Goal: Browse casually: Explore the website without a specific task or goal

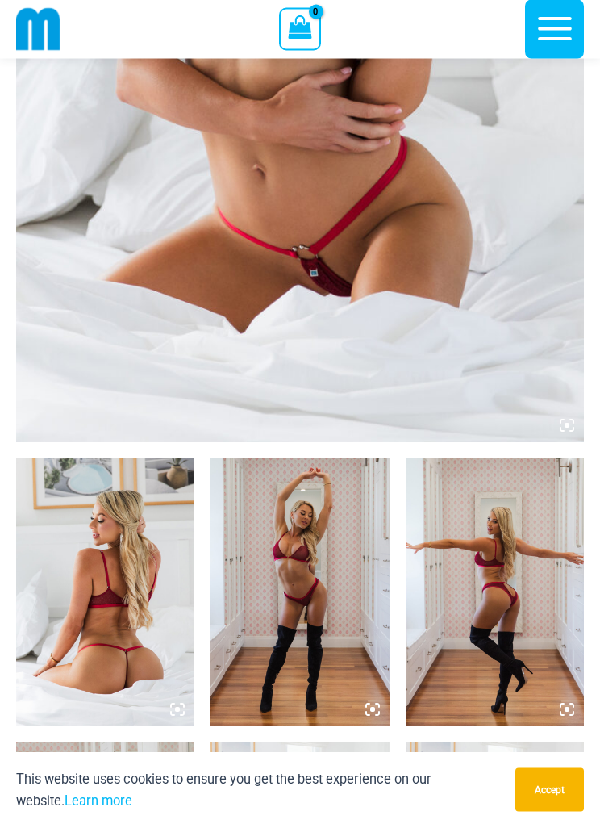
scroll to position [543, 0]
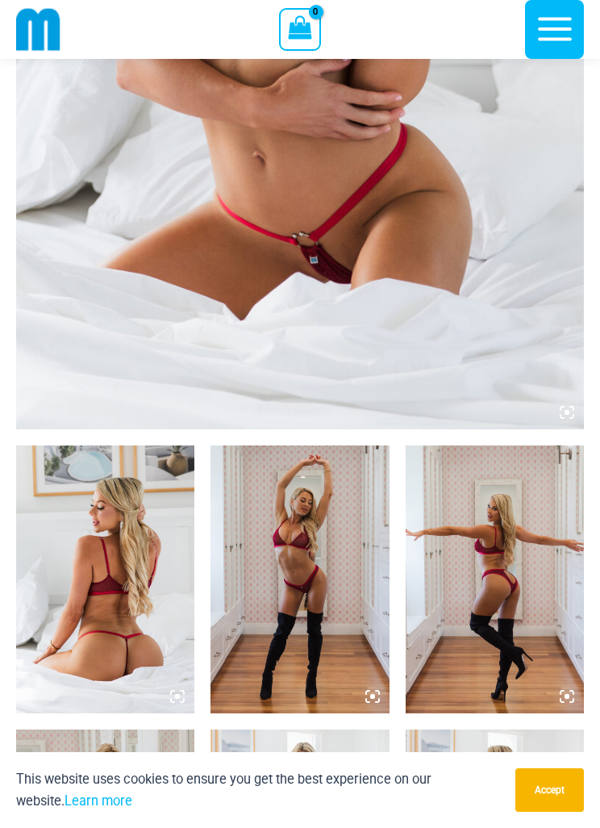
click at [457, 190] on img at bounding box center [300, 3] width 568 height 852
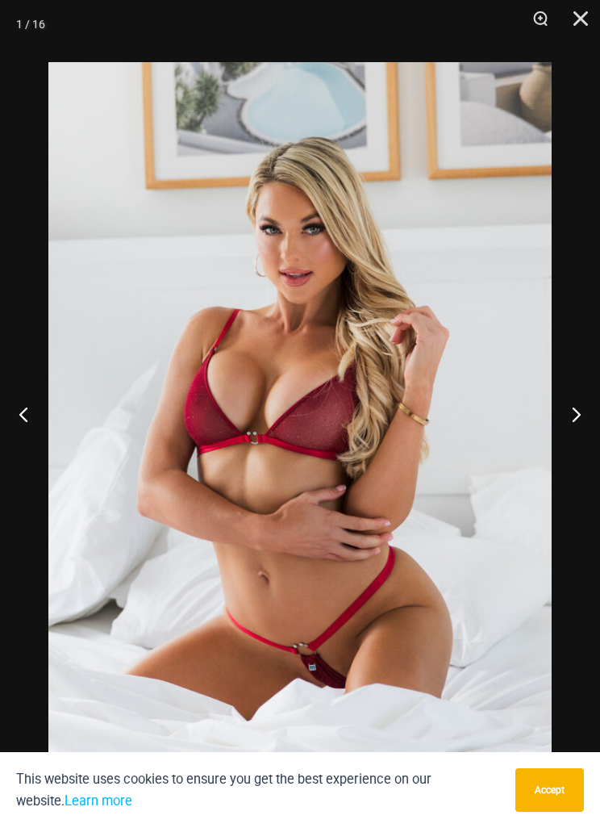
click at [557, 431] on button "Next" at bounding box center [570, 413] width 61 height 81
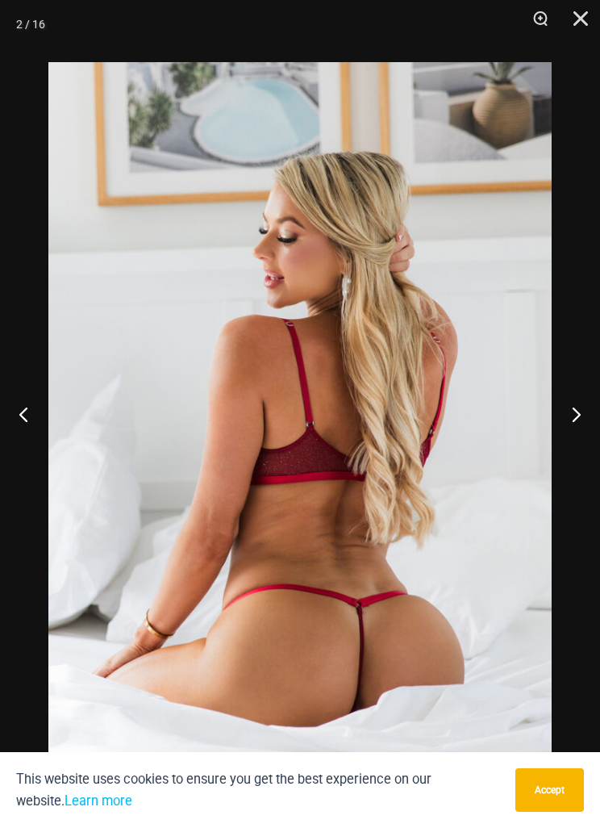
click at [561, 418] on button "Next" at bounding box center [570, 413] width 61 height 81
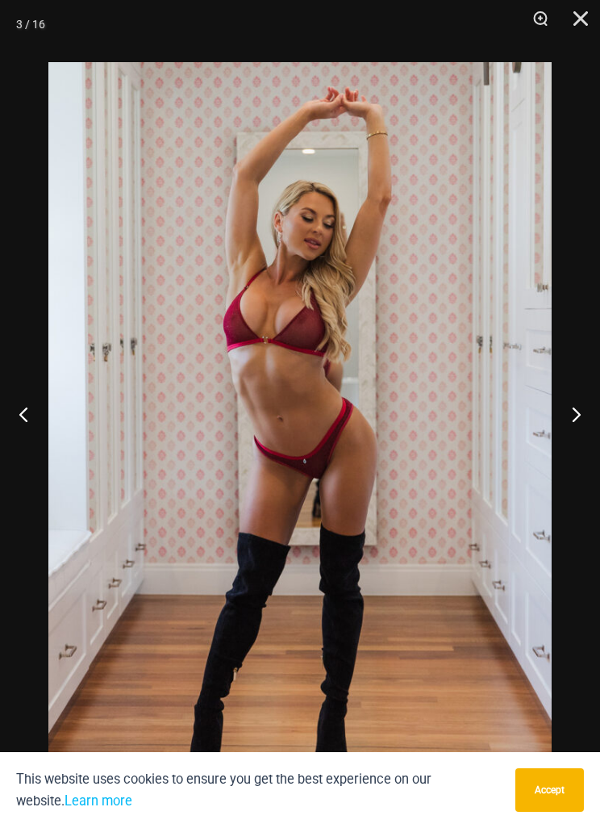
click at [560, 420] on button "Next" at bounding box center [570, 413] width 61 height 81
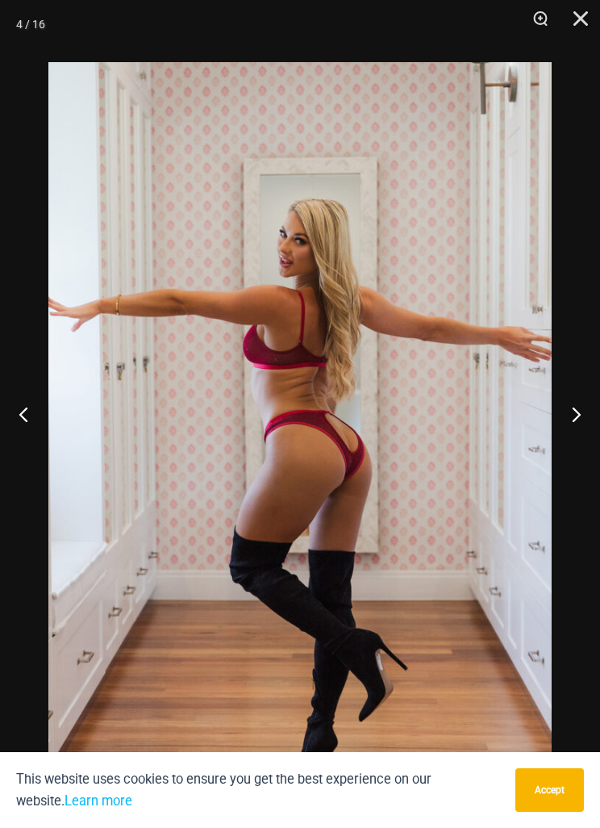
click at [557, 419] on button "Next" at bounding box center [570, 413] width 61 height 81
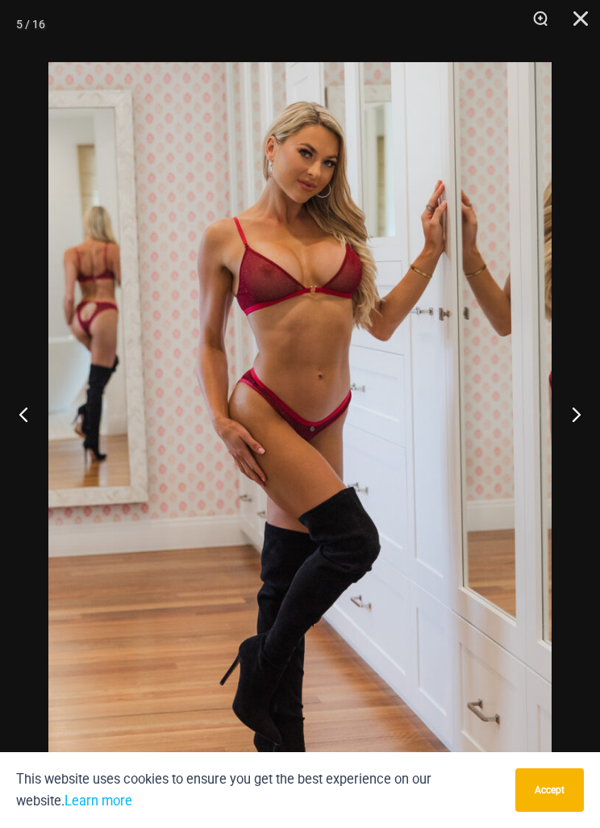
click at [558, 415] on button "Next" at bounding box center [570, 413] width 61 height 81
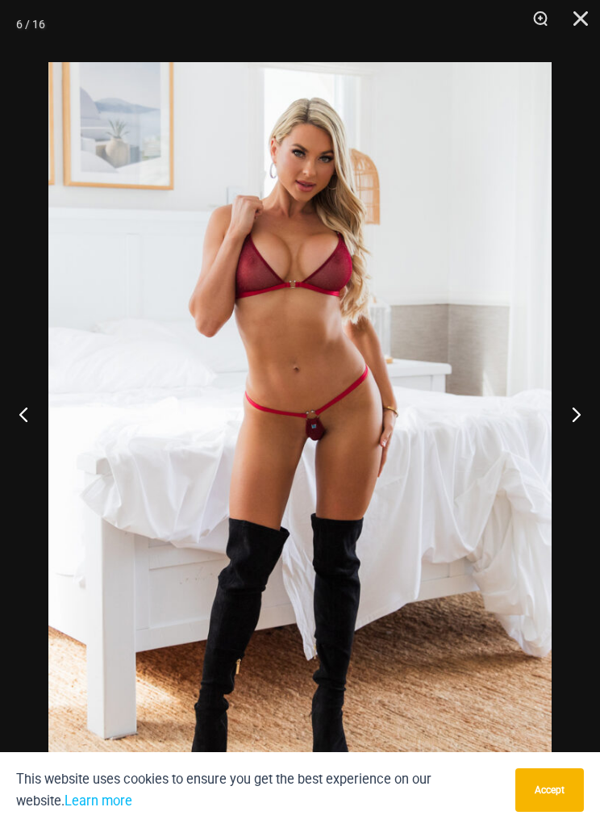
click at [553, 414] on button "Next" at bounding box center [570, 413] width 61 height 81
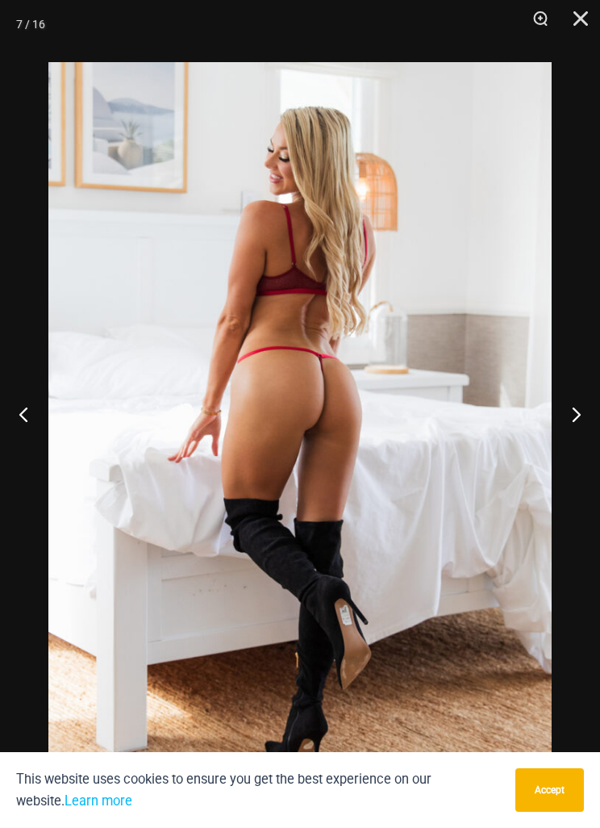
click at [553, 417] on button "Next" at bounding box center [570, 413] width 61 height 81
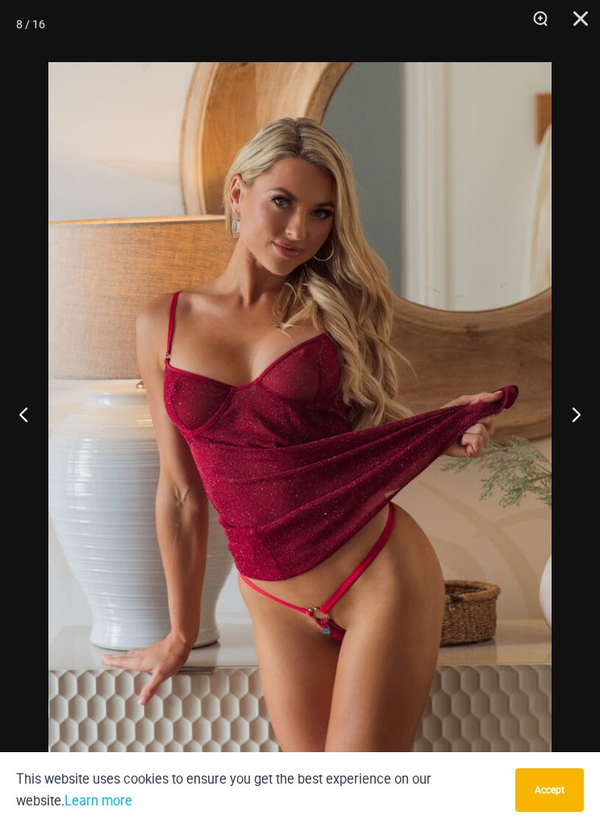
click at [551, 412] on button "Next" at bounding box center [570, 413] width 61 height 81
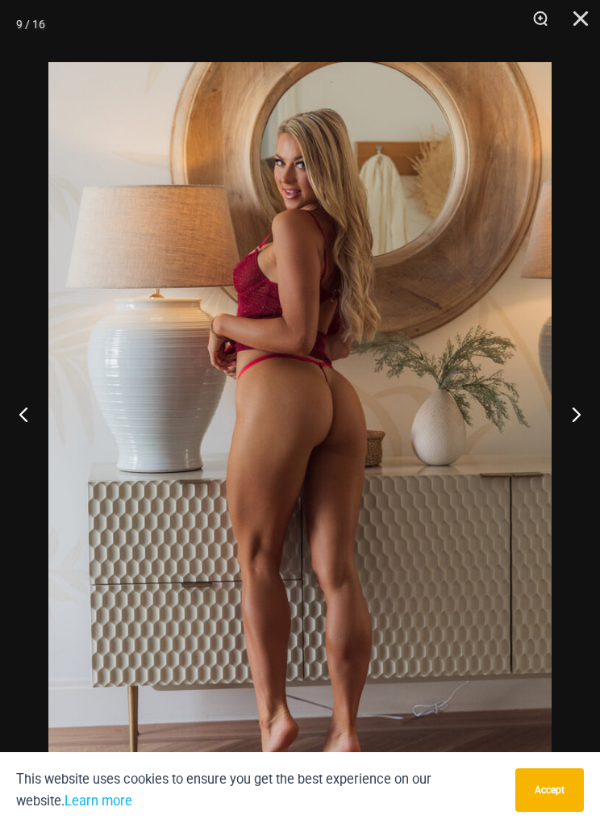
click at [553, 412] on button "Next" at bounding box center [570, 413] width 61 height 81
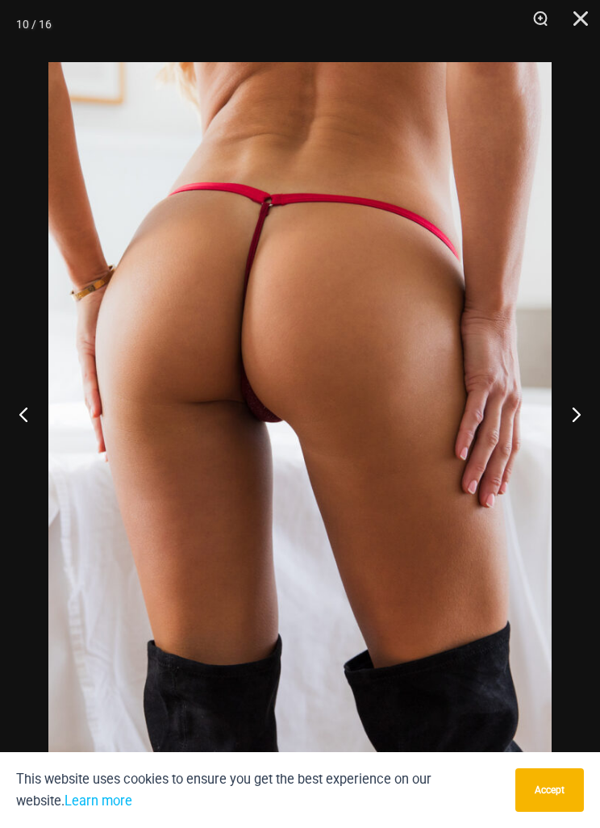
click at [551, 413] on button "Next" at bounding box center [570, 413] width 61 height 81
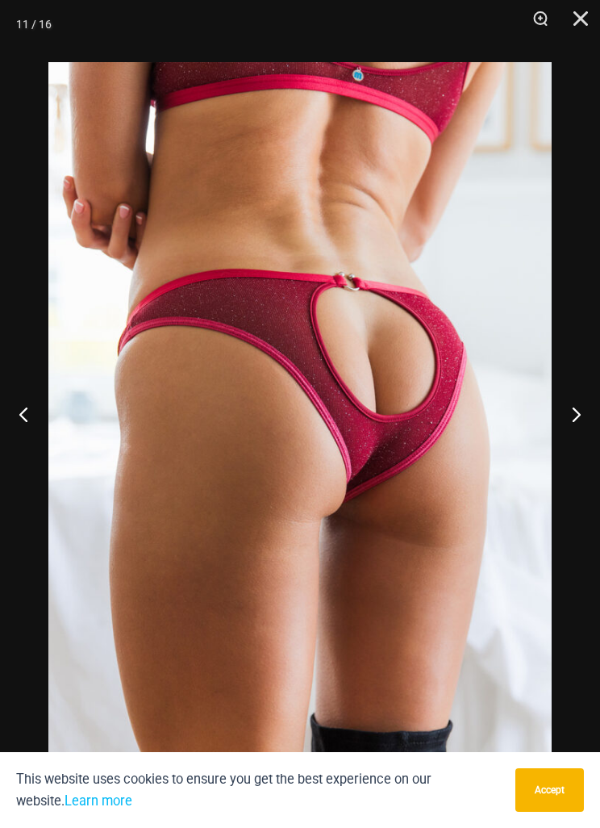
click at [547, 413] on button "Next" at bounding box center [570, 413] width 61 height 81
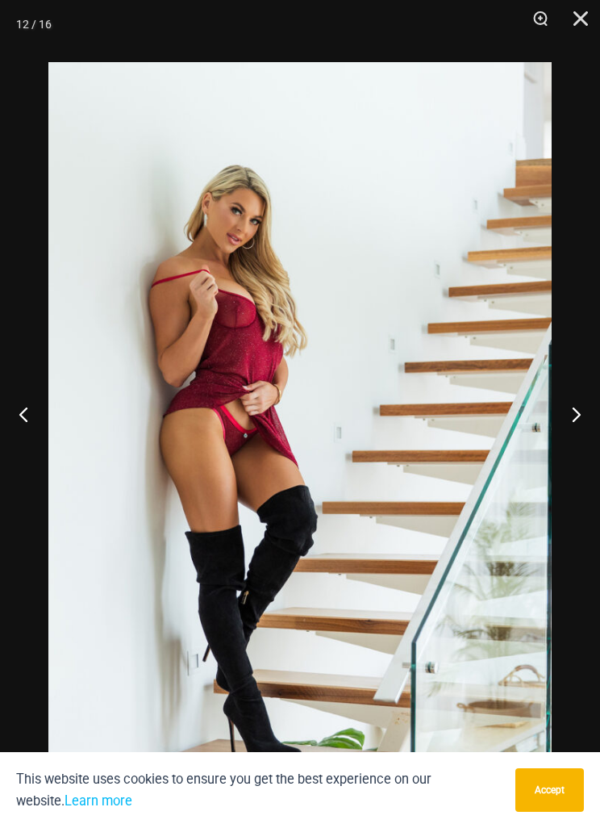
click at [549, 412] on button "Next" at bounding box center [570, 413] width 61 height 81
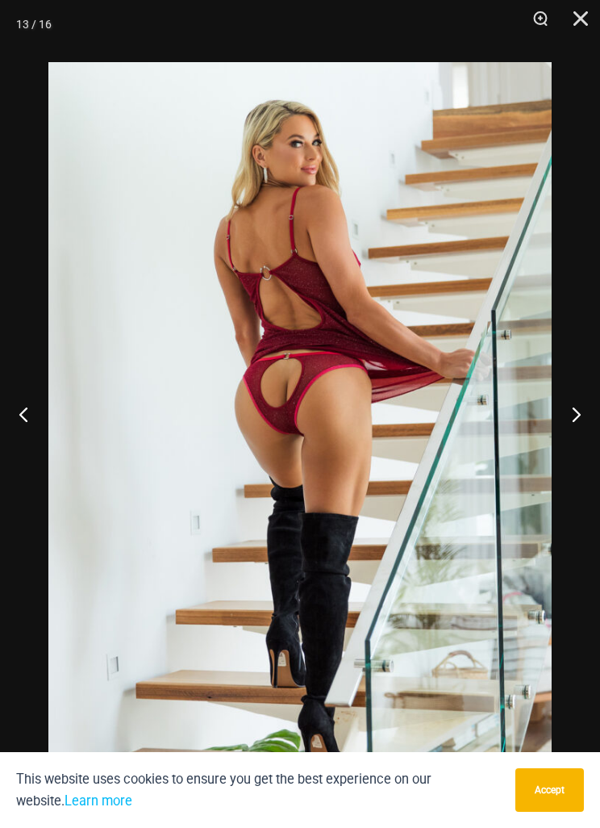
click at [546, 408] on button "Next" at bounding box center [570, 413] width 61 height 81
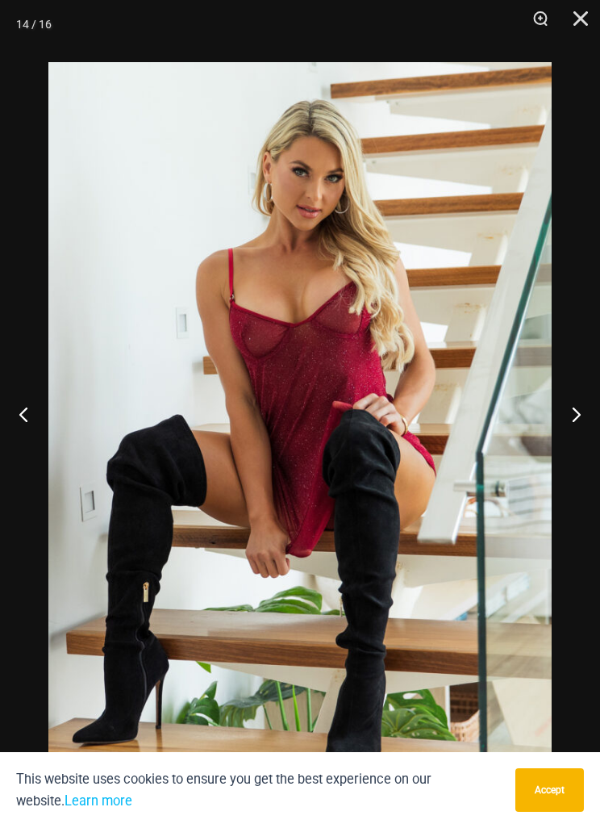
click at [549, 404] on button "Next" at bounding box center [570, 413] width 61 height 81
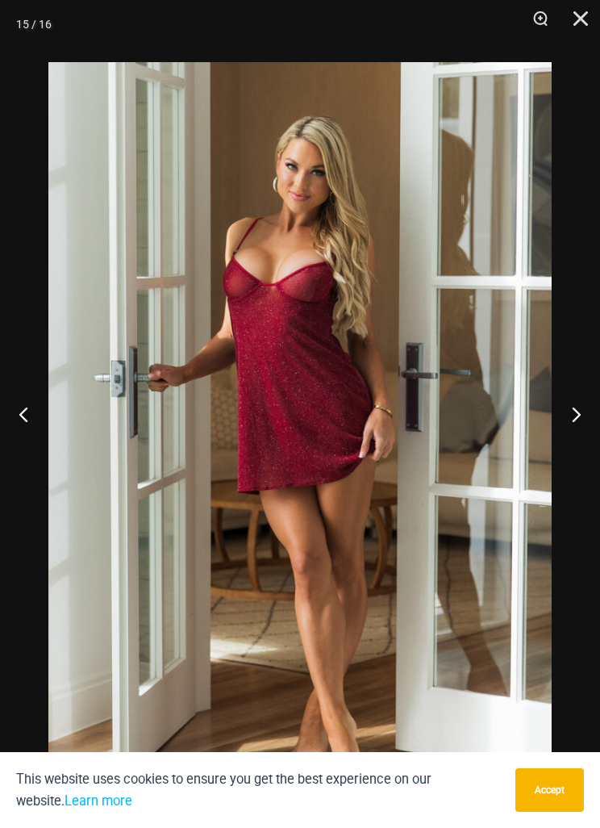
click at [548, 282] on img at bounding box center [299, 439] width 503 height 755
click at [565, 386] on div at bounding box center [300, 414] width 600 height 828
click at [573, 427] on button "Next" at bounding box center [570, 413] width 61 height 81
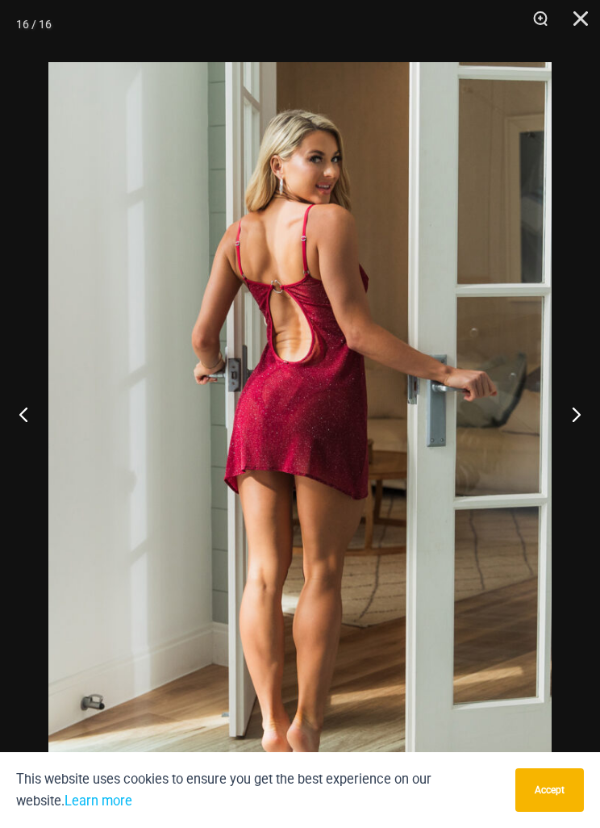
click at [586, 415] on button "Next" at bounding box center [570, 413] width 61 height 81
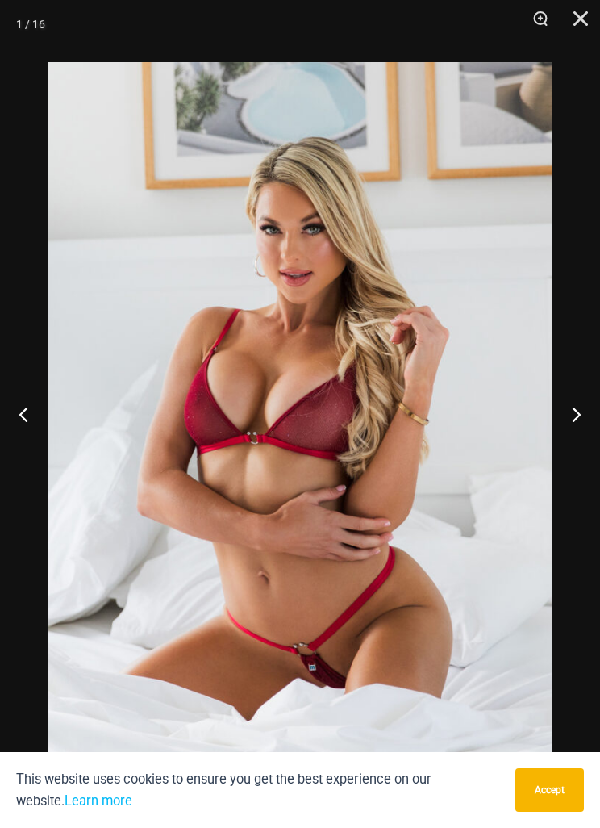
click at [567, 421] on button "Next" at bounding box center [570, 413] width 61 height 81
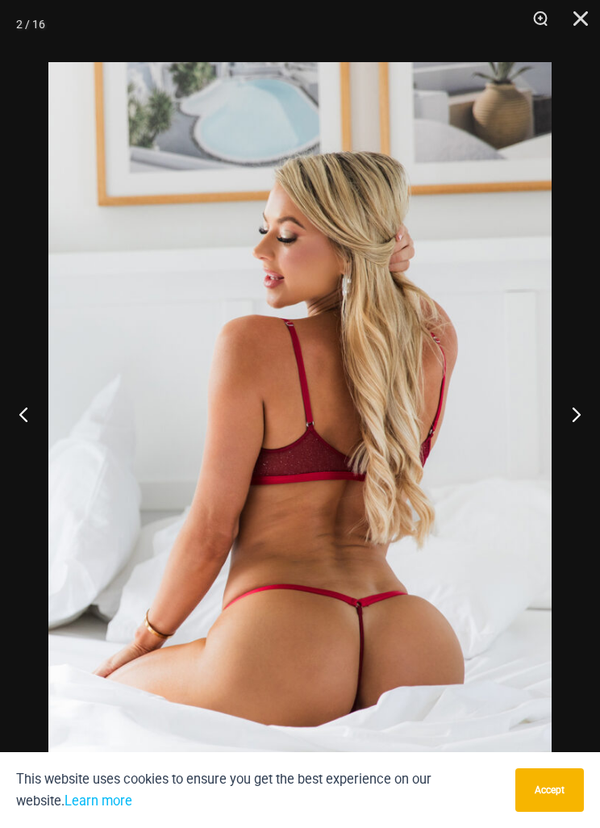
click at [572, 417] on button "Next" at bounding box center [570, 413] width 61 height 81
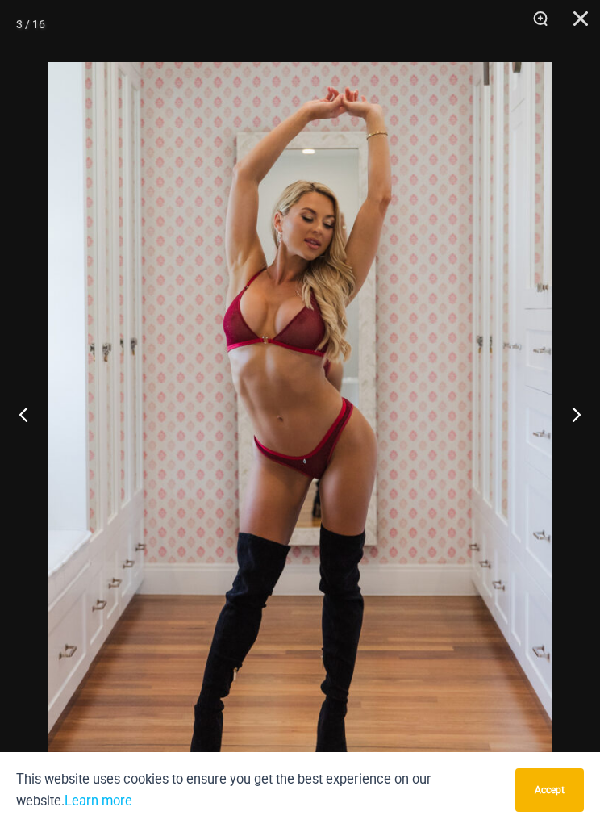
click at [565, 23] on button "Close" at bounding box center [575, 24] width 40 height 48
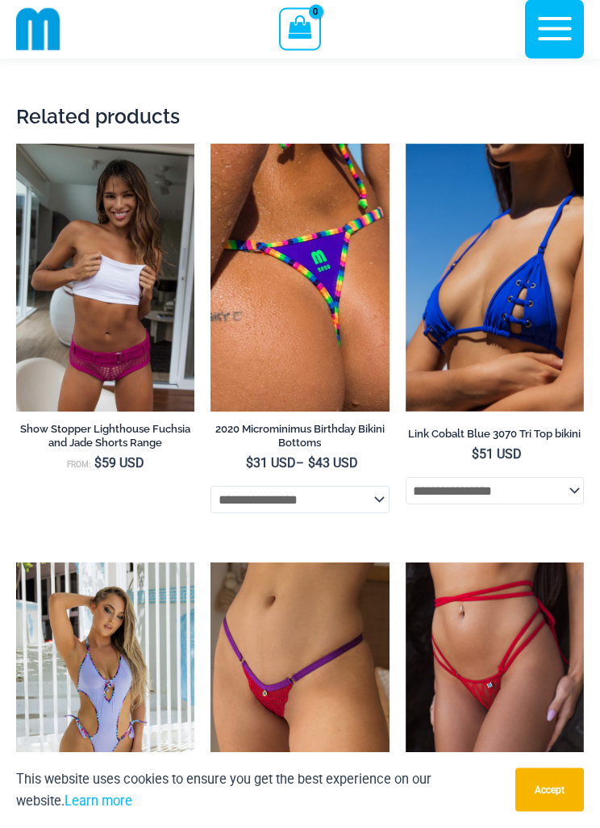
scroll to position [4698, 0]
click at [211, 144] on img at bounding box center [211, 144] width 0 height 0
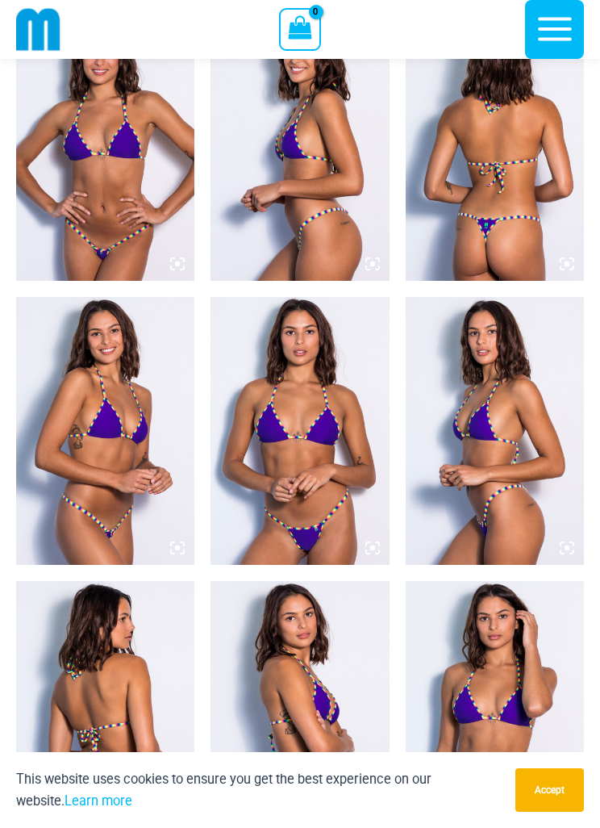
scroll to position [923, 0]
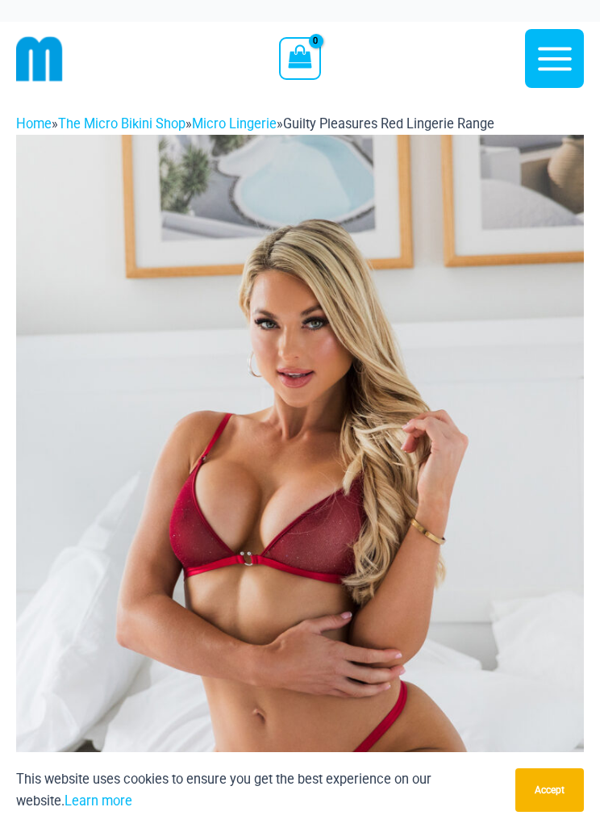
click at [119, 125] on link "The Micro Bikini Shop" at bounding box center [121, 123] width 127 height 15
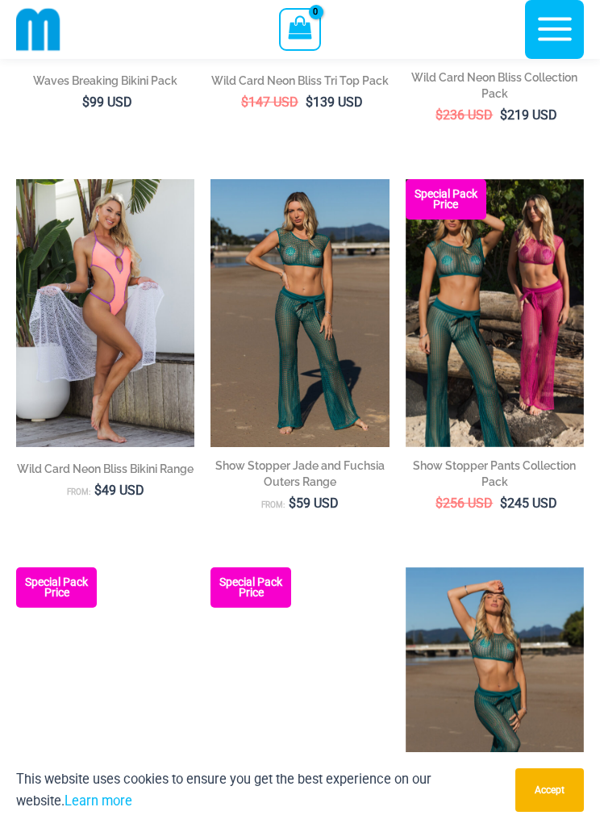
scroll to position [879, 0]
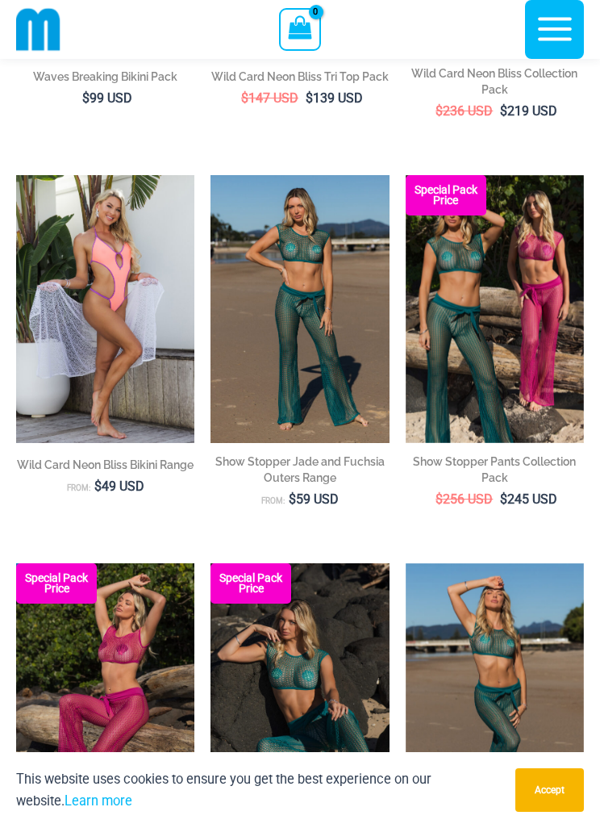
click at [406, 175] on img at bounding box center [406, 175] width 0 height 0
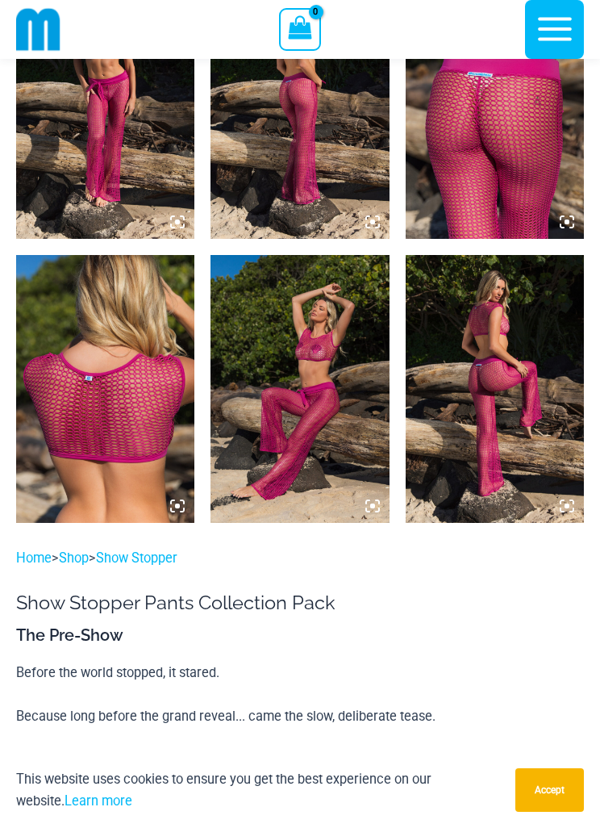
scroll to position [1586, 0]
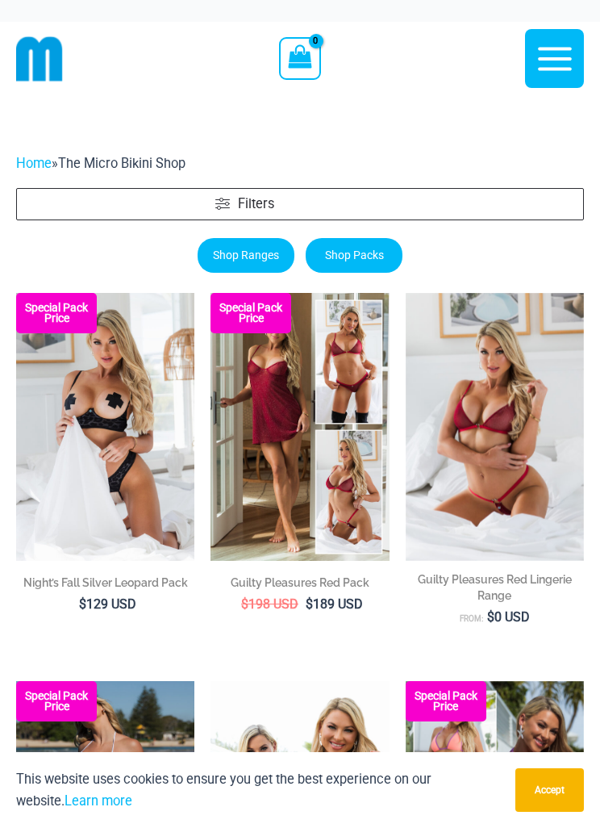
click at [37, 165] on link "Home" at bounding box center [33, 163] width 35 height 15
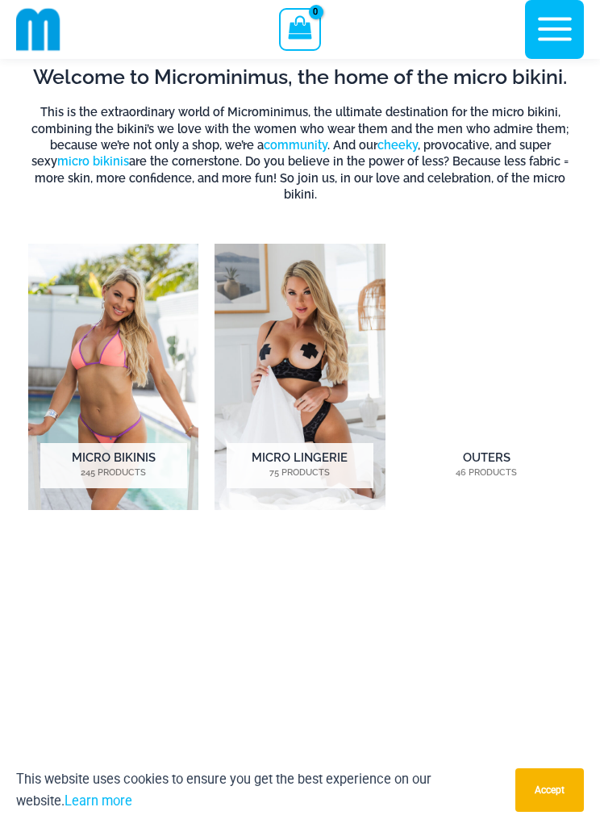
scroll to position [1442, 0]
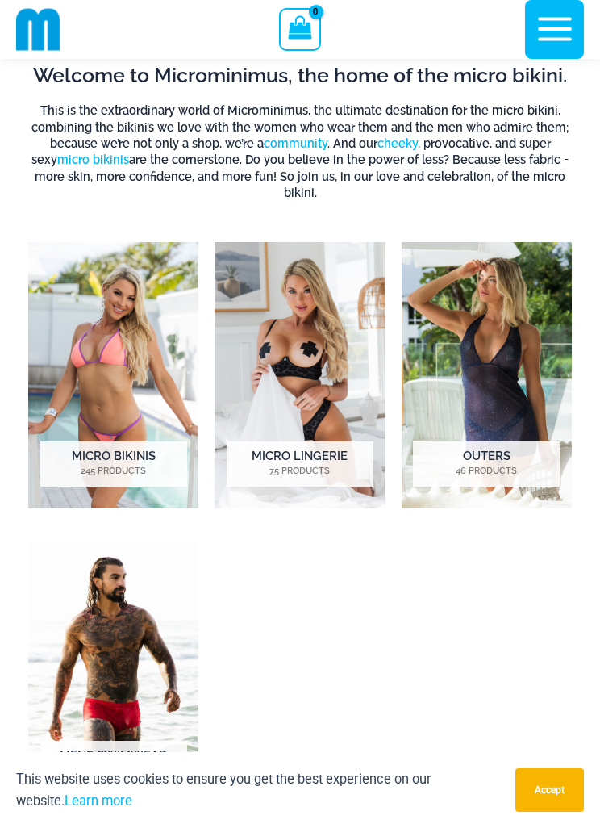
click at [503, 298] on img "Visit product category Outers" at bounding box center [487, 375] width 170 height 266
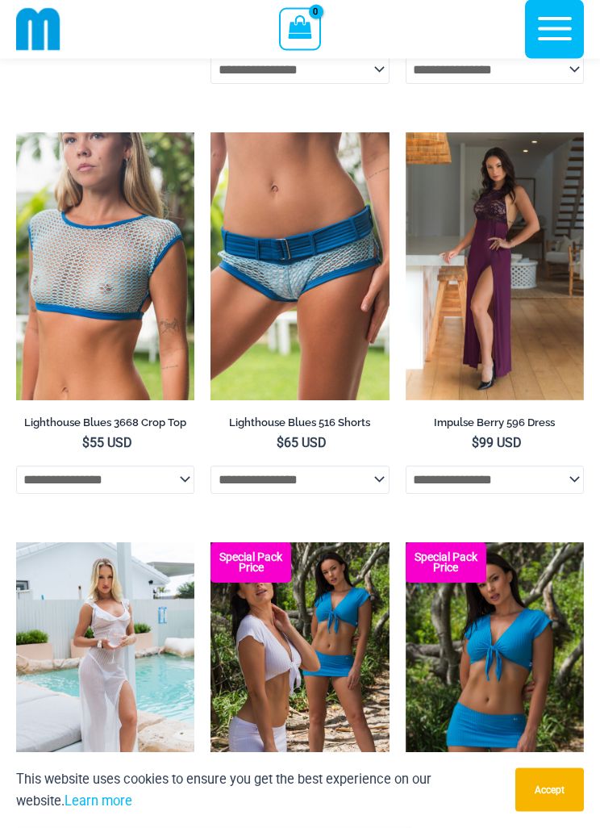
scroll to position [2232, 0]
click at [406, 132] on img at bounding box center [406, 132] width 0 height 0
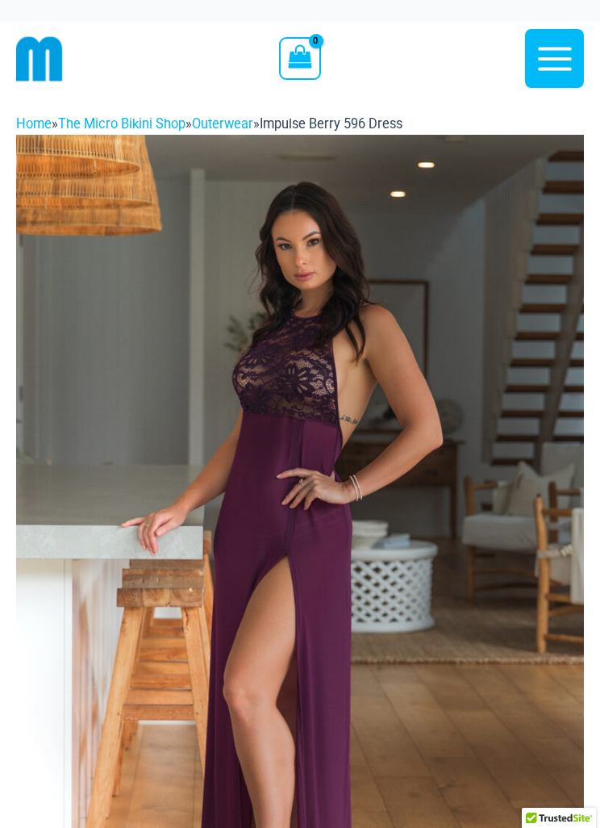
click at [482, 200] on img at bounding box center [300, 561] width 568 height 852
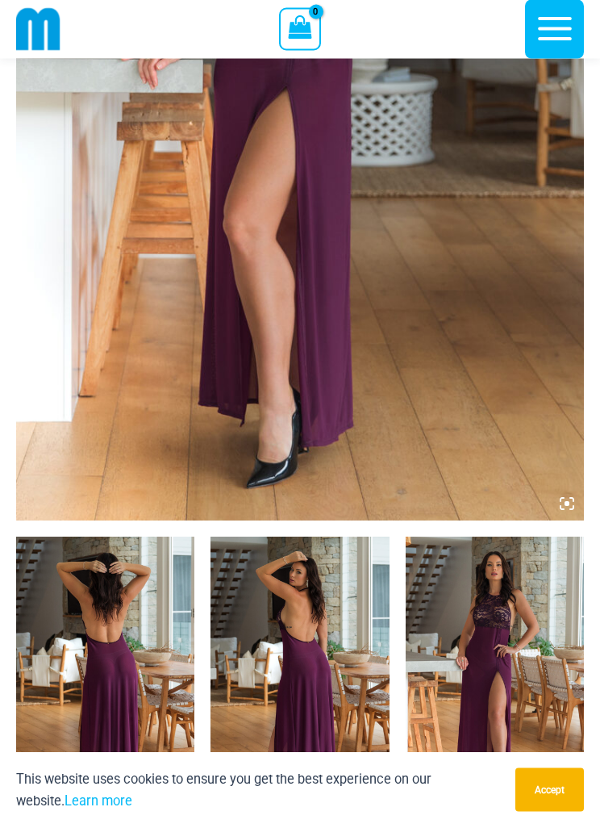
click at [502, 223] on img at bounding box center [300, 95] width 568 height 852
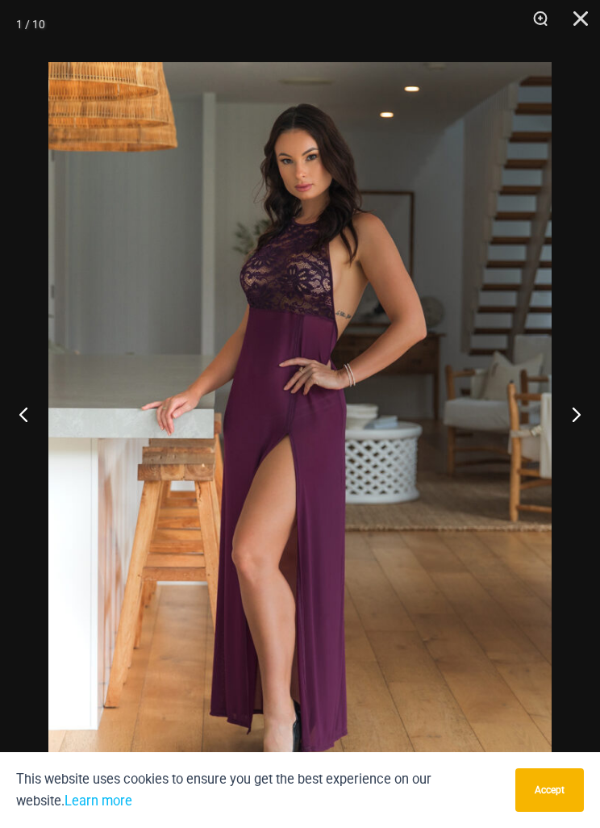
click at [570, 431] on button "Next" at bounding box center [570, 413] width 61 height 81
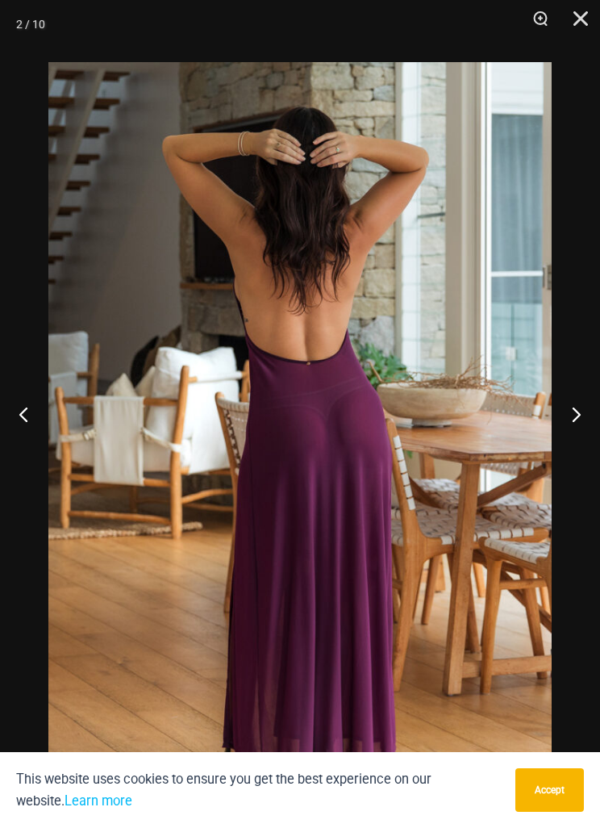
click at [561, 427] on button "Next" at bounding box center [570, 413] width 61 height 81
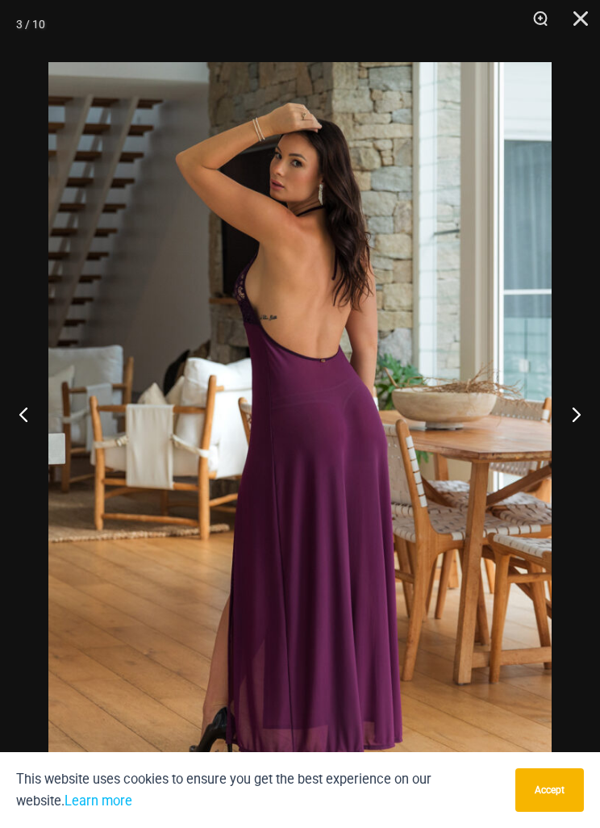
click at [561, 426] on button "Next" at bounding box center [570, 413] width 61 height 81
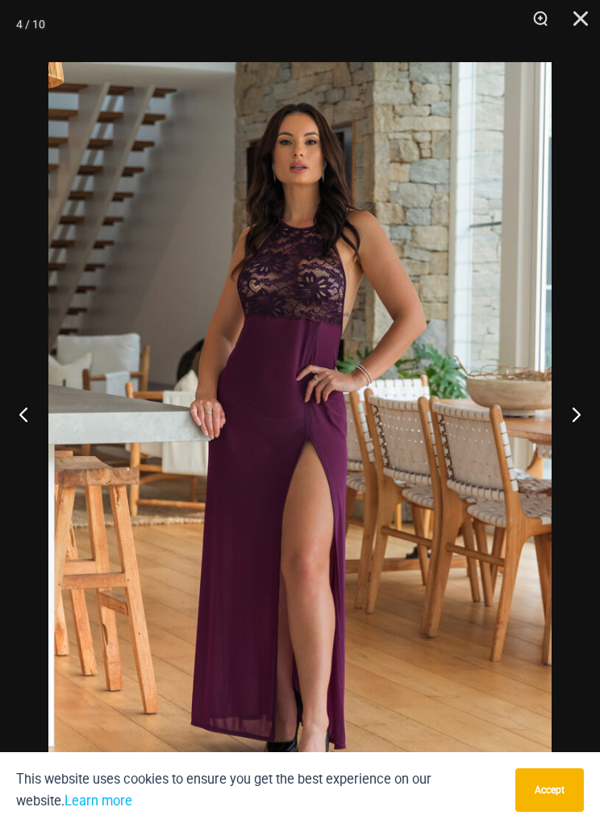
click at [554, 429] on button "Next" at bounding box center [570, 413] width 61 height 81
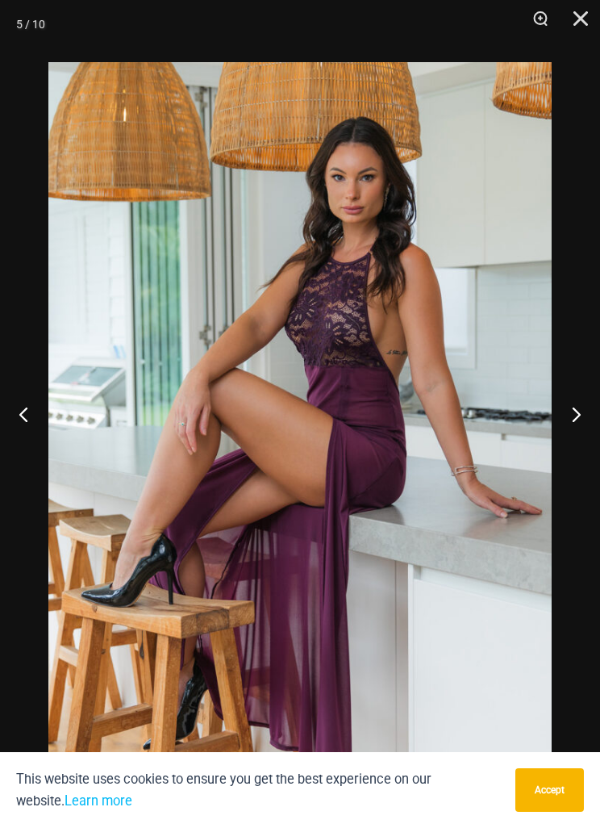
click at [553, 424] on button "Next" at bounding box center [570, 413] width 61 height 81
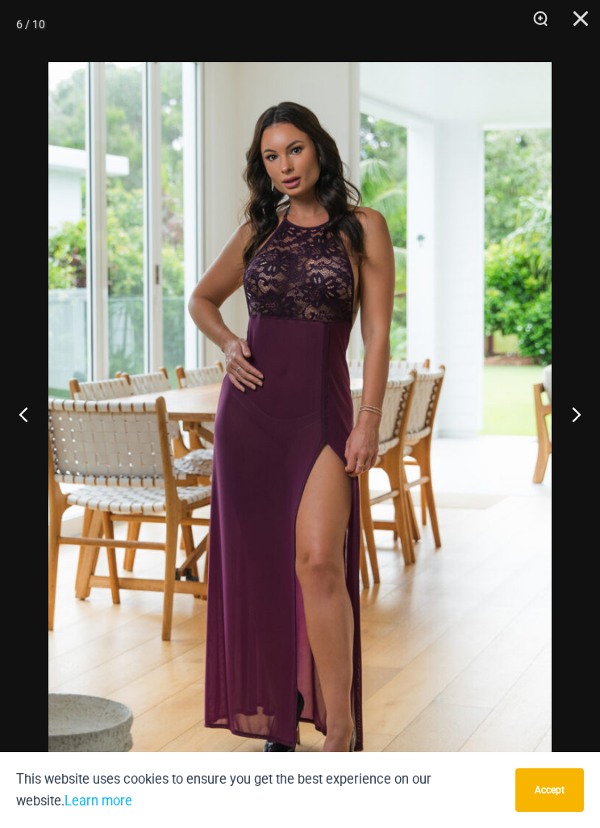
click at [552, 420] on button "Next" at bounding box center [570, 413] width 61 height 81
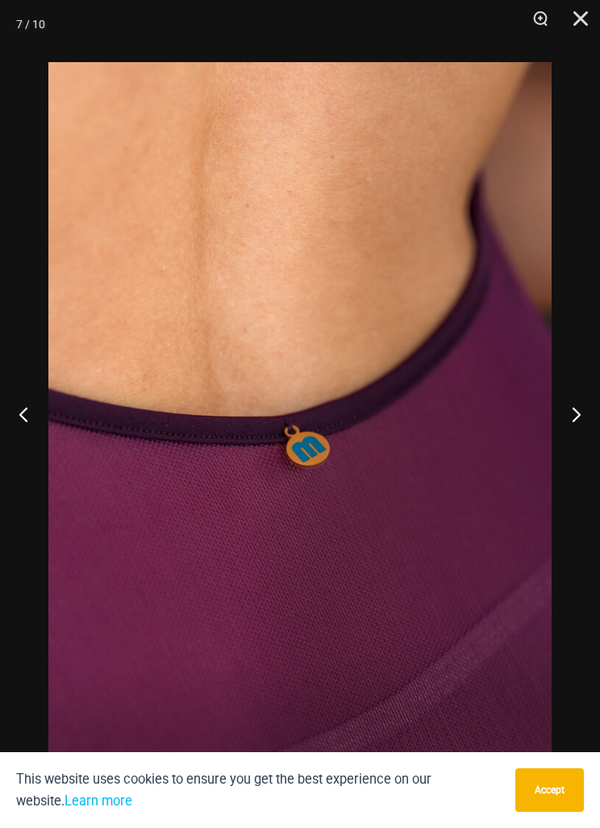
click at [561, 423] on button "Next" at bounding box center [570, 413] width 61 height 81
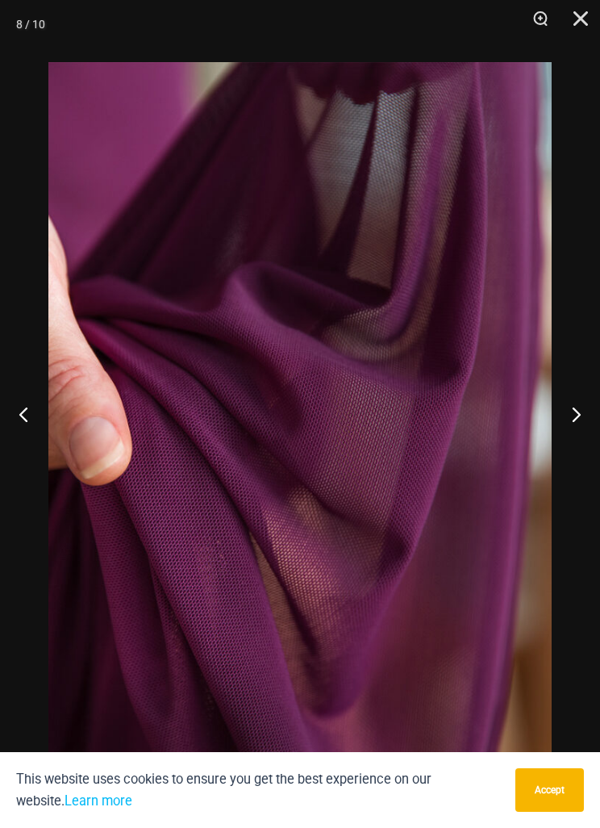
click at [554, 425] on button "Next" at bounding box center [570, 413] width 61 height 81
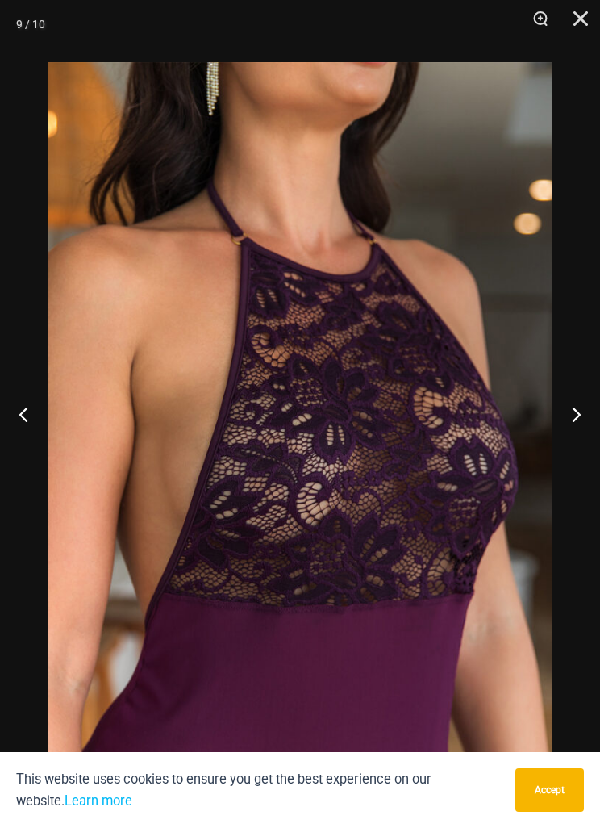
click at [552, 423] on button "Next" at bounding box center [570, 413] width 61 height 81
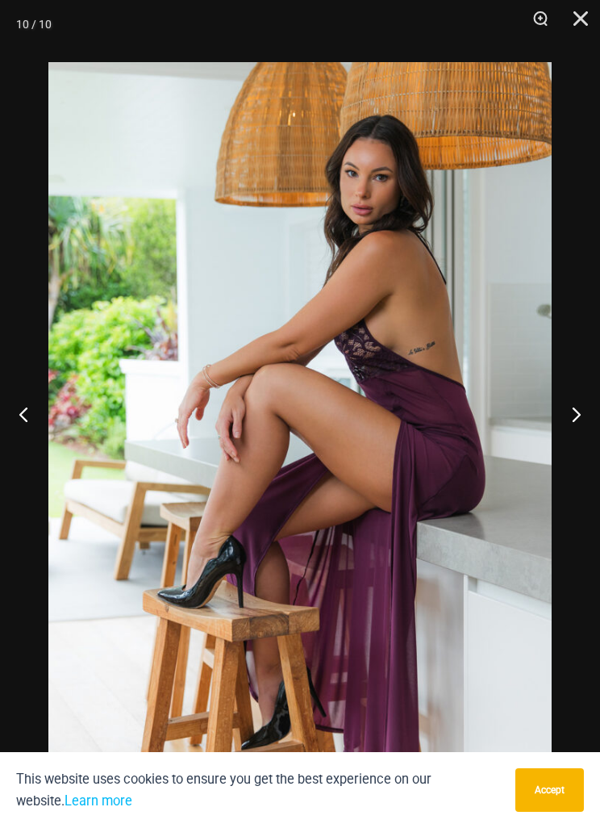
click at [40, 447] on button "Previous" at bounding box center [30, 413] width 61 height 81
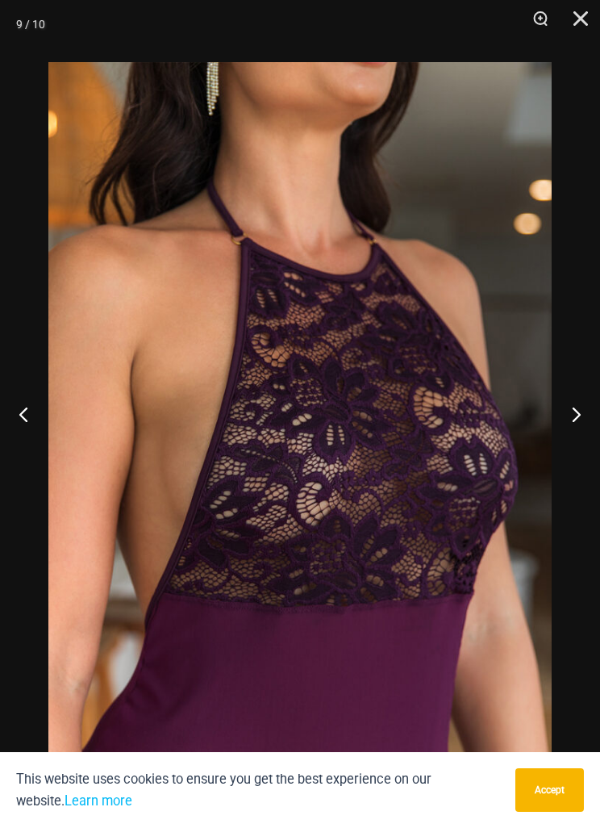
click at [562, 416] on button "Next" at bounding box center [570, 413] width 61 height 81
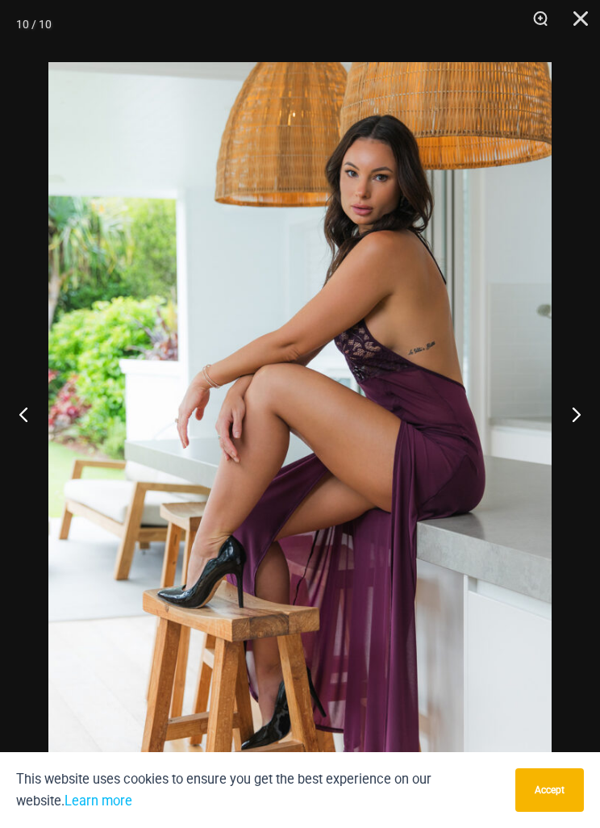
click at [555, 415] on button "Next" at bounding box center [570, 413] width 61 height 81
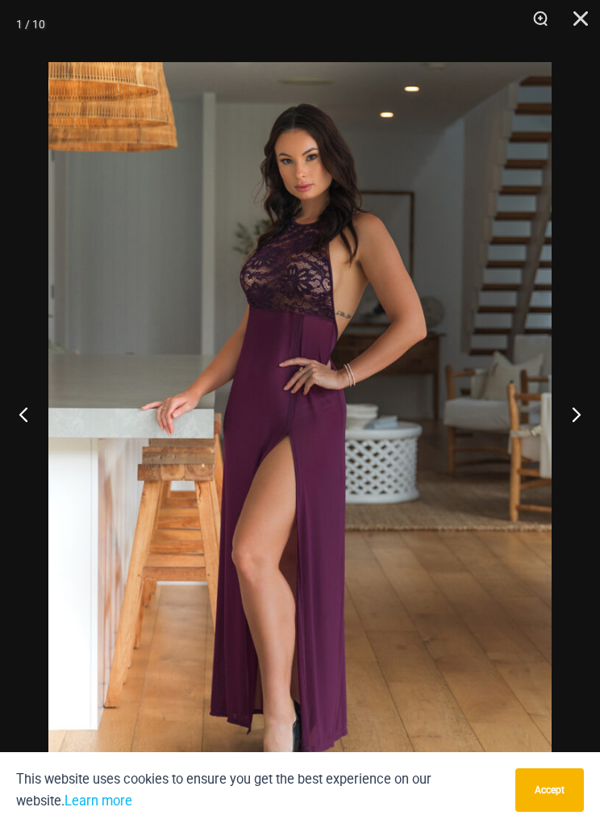
click at [553, 415] on button "Next" at bounding box center [570, 413] width 61 height 81
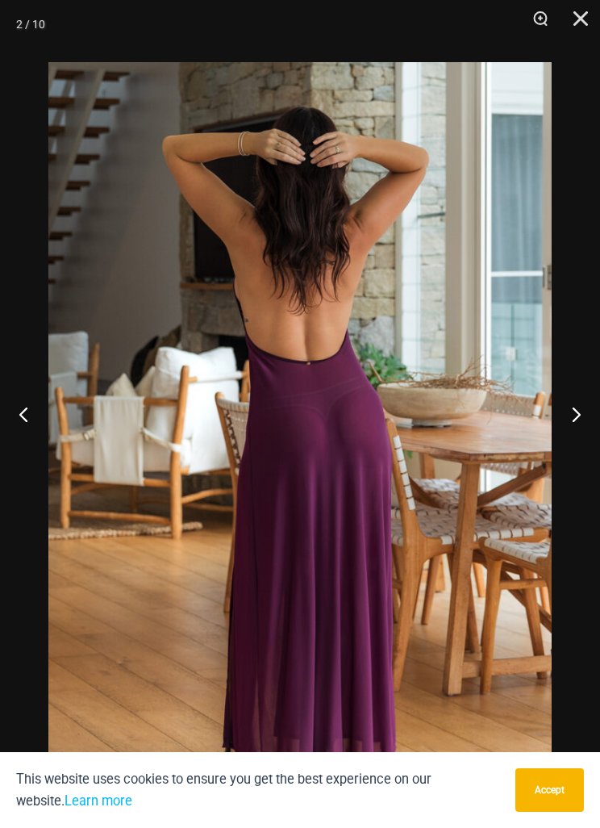
click at [555, 419] on button "Next" at bounding box center [570, 413] width 61 height 81
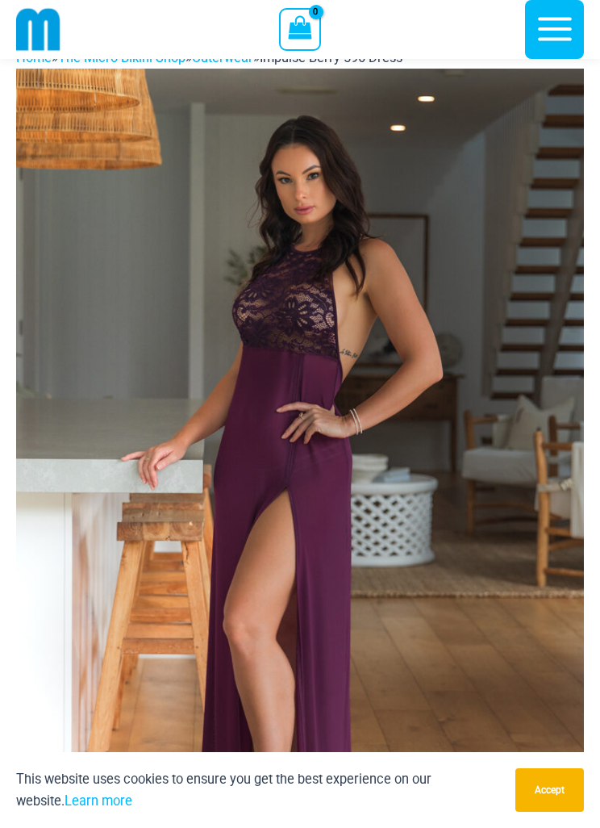
scroll to position [0, 0]
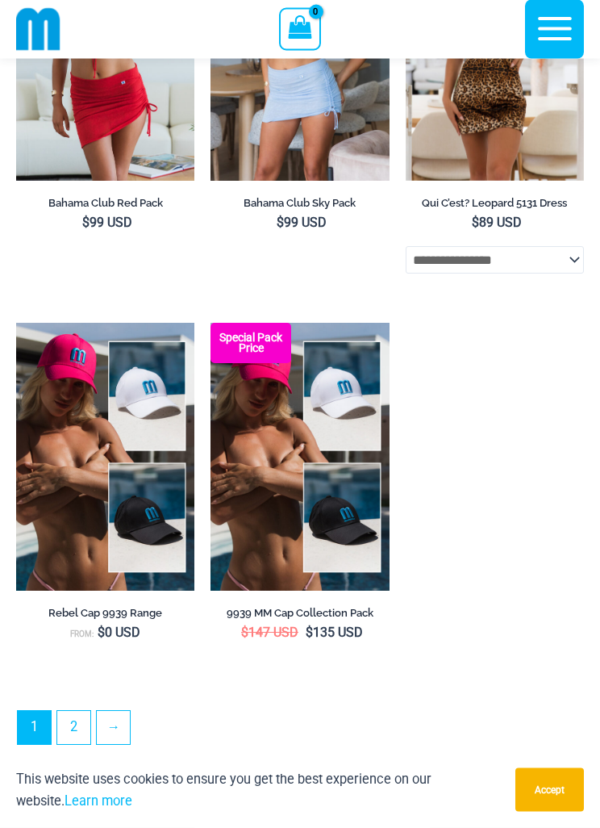
scroll to position [4093, 0]
